Goal: Transaction & Acquisition: Purchase product/service

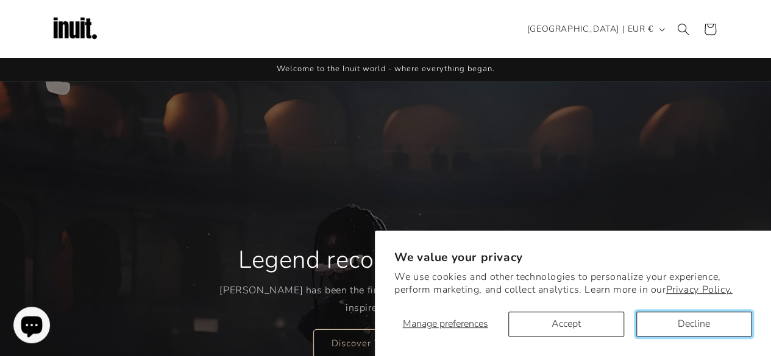
click at [664, 333] on button "Decline" at bounding box center [693, 324] width 115 height 25
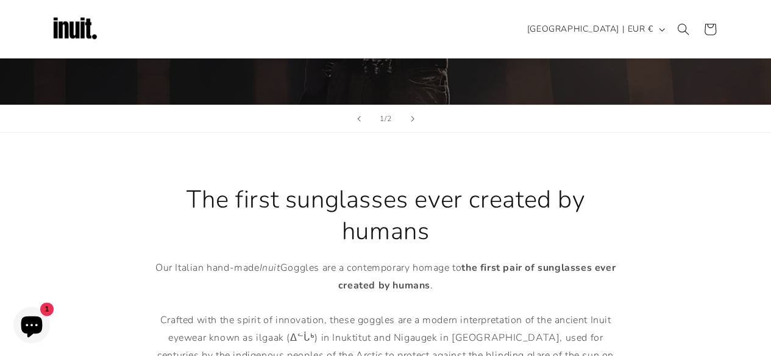
scroll to position [147, 0]
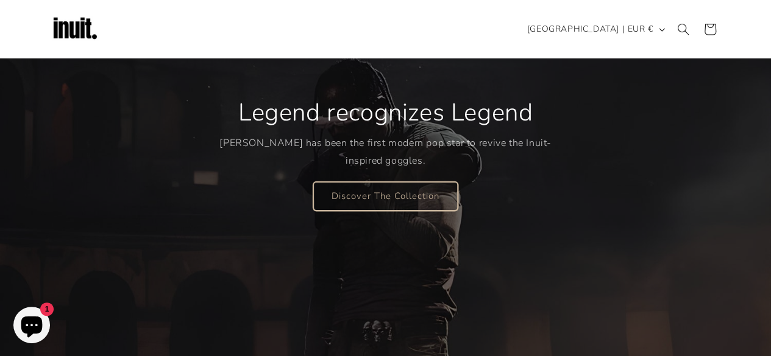
click at [414, 191] on link "Discover The Collection" at bounding box center [385, 196] width 144 height 29
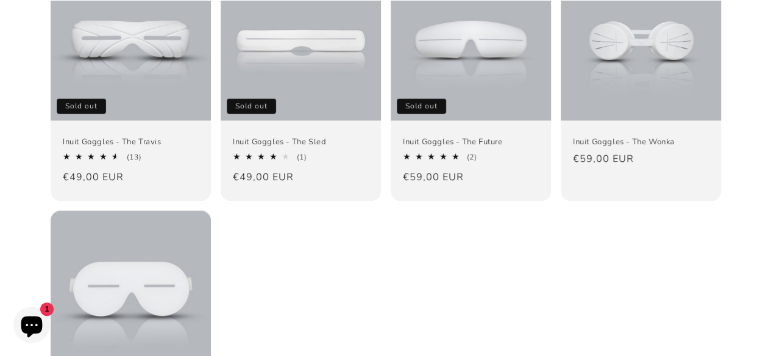
scroll to position [212, 0]
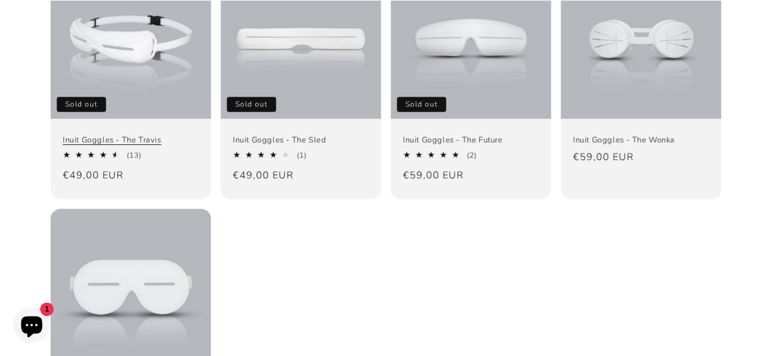
click at [191, 140] on link "Inuit Goggles - The Travis" at bounding box center [131, 140] width 136 height 10
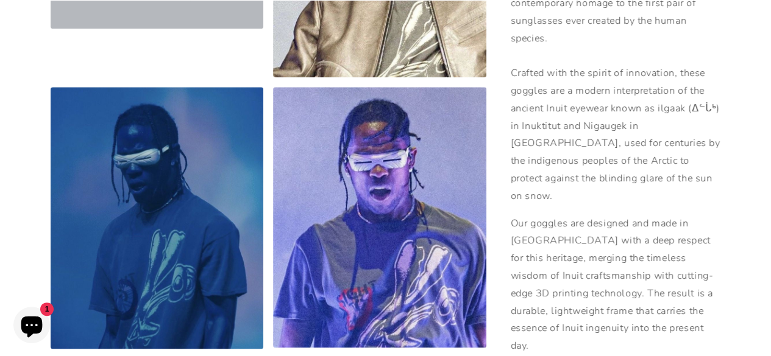
scroll to position [728, 0]
